Goal: Task Accomplishment & Management: Manage account settings

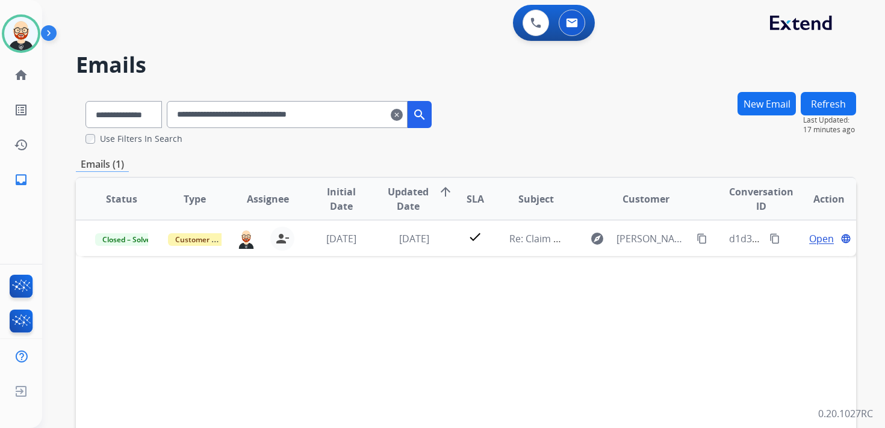
select select "**********"
click at [23, 44] on img at bounding box center [21, 34] width 34 height 34
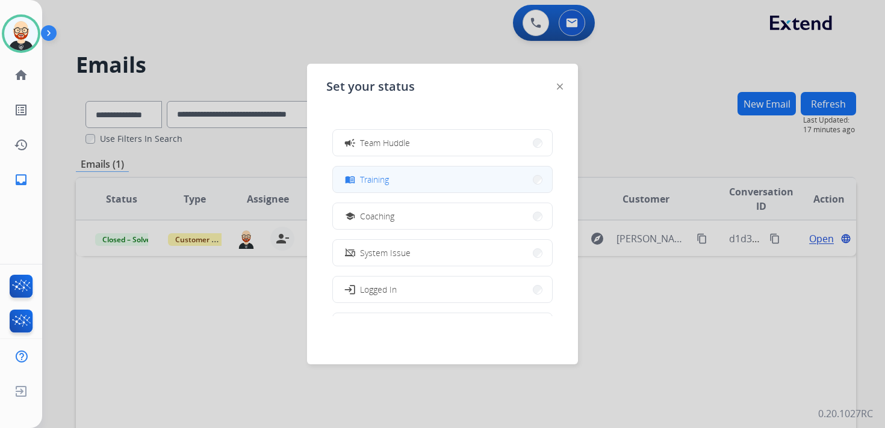
scroll to position [190, 0]
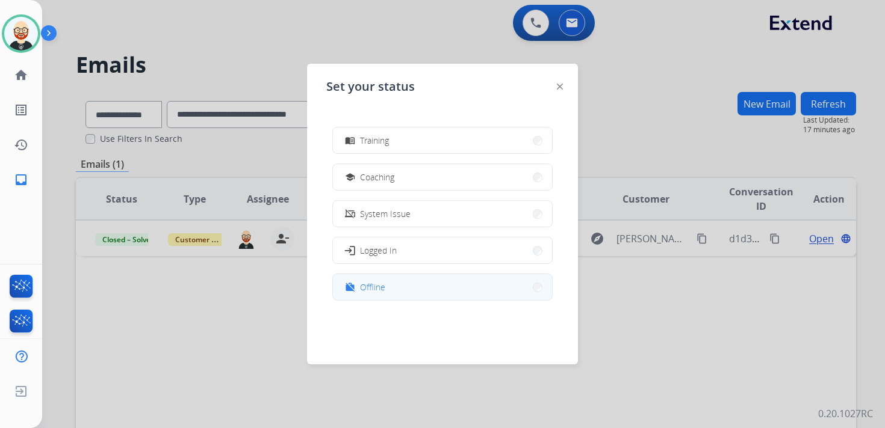
click at [413, 288] on button "work_off Offline" at bounding box center [442, 287] width 219 height 26
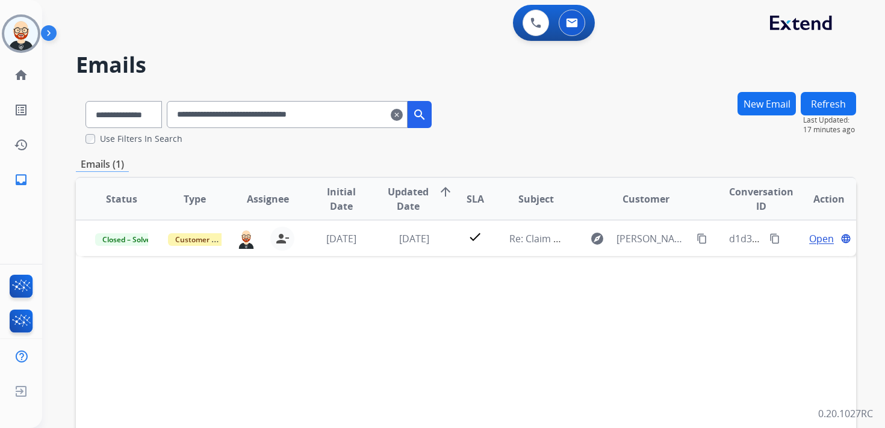
click at [403, 115] on mat-icon "clear" at bounding box center [397, 115] width 12 height 14
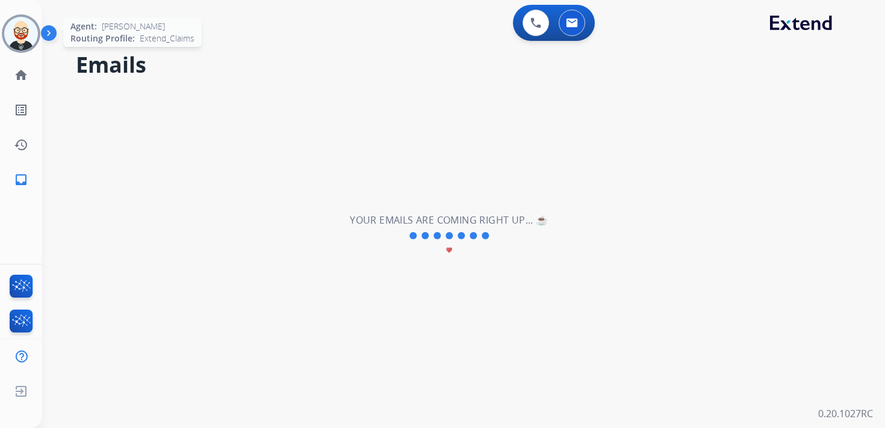
click at [24, 31] on img at bounding box center [21, 34] width 34 height 34
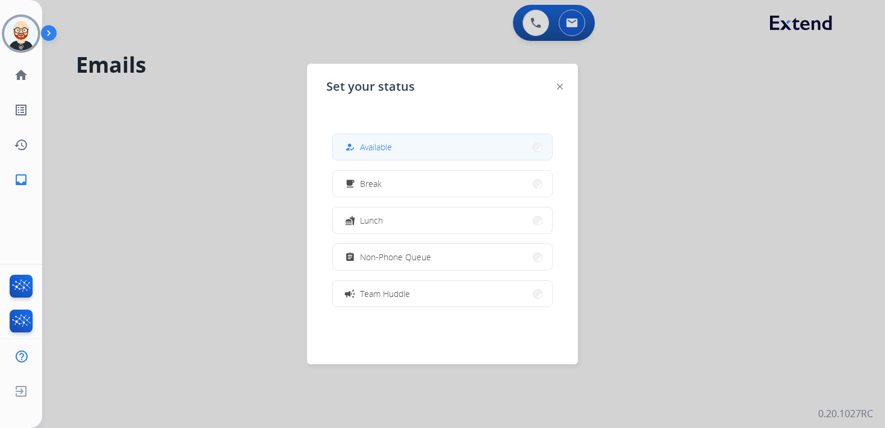
click at [371, 148] on span "Available" at bounding box center [376, 147] width 32 height 13
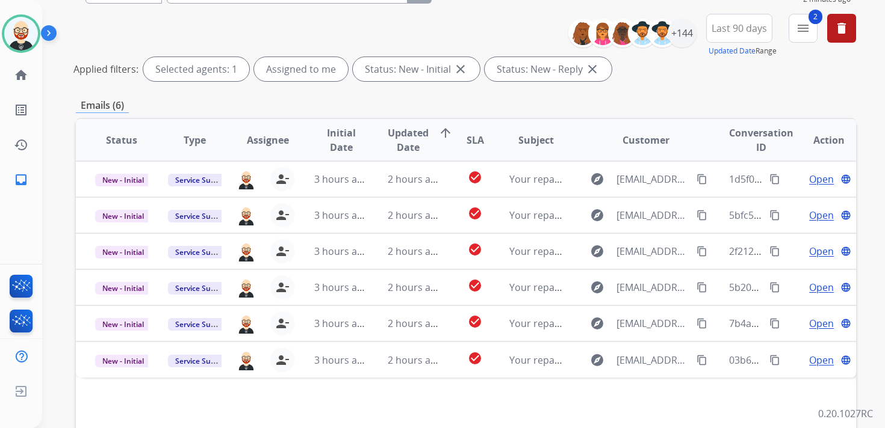
scroll to position [0, 0]
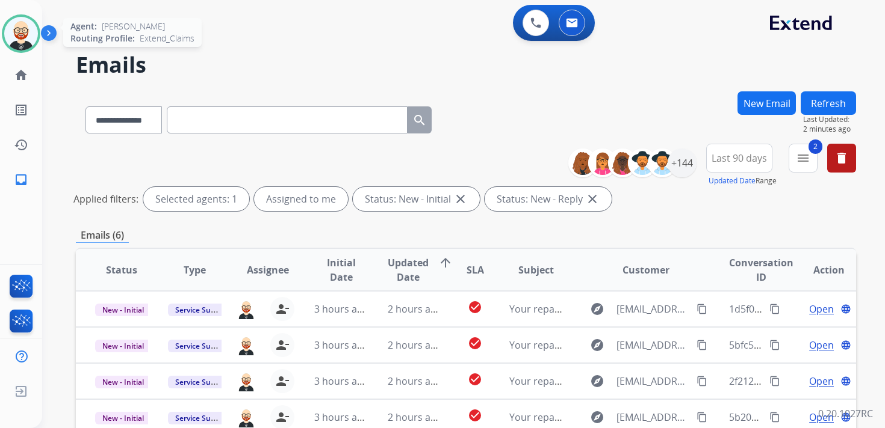
click at [24, 32] on img at bounding box center [21, 34] width 34 height 34
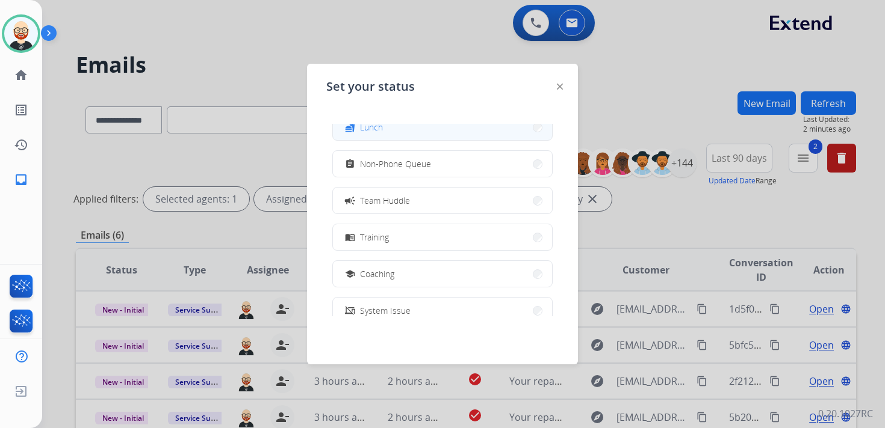
scroll to position [190, 0]
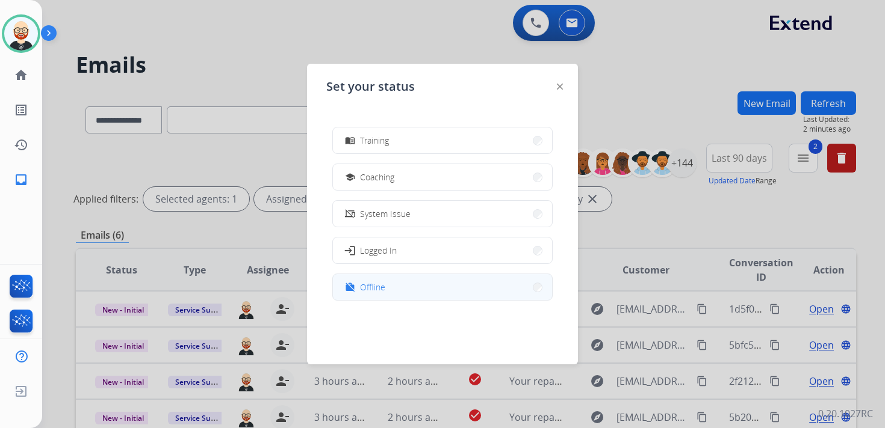
click at [369, 286] on span "Offline" at bounding box center [372, 287] width 25 height 13
